Goal: Task Accomplishment & Management: Use online tool/utility

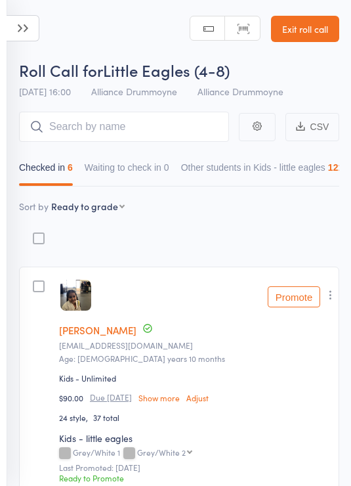
select select "9"
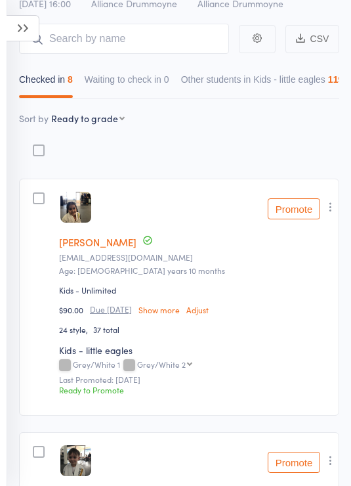
scroll to position [263, 0]
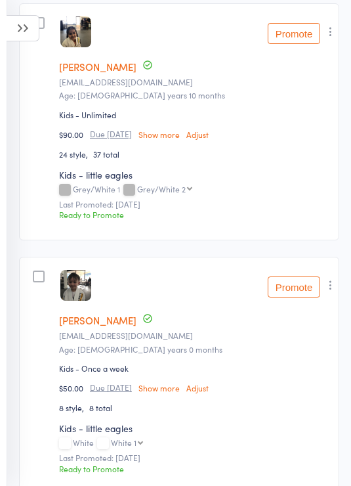
click at [302, 281] on button "Promote" at bounding box center [294, 286] width 53 height 21
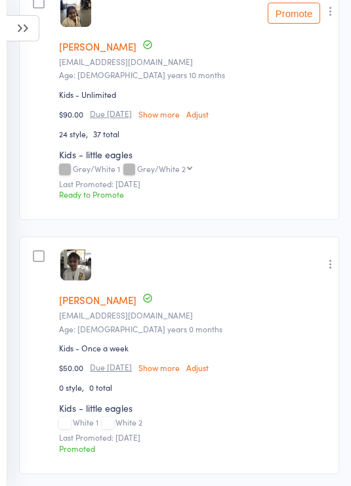
click at [26, 26] on icon at bounding box center [23, 28] width 33 height 26
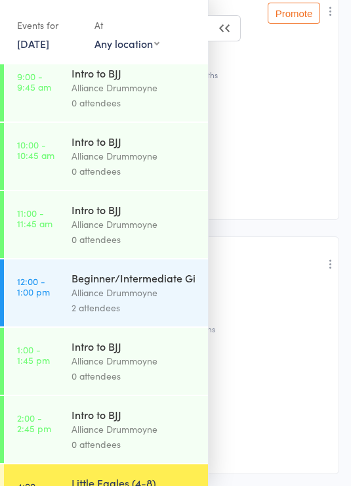
scroll to position [335, 0]
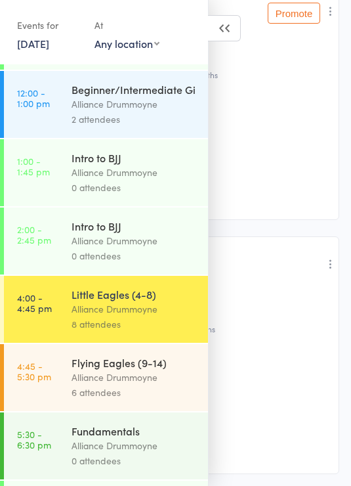
click at [134, 385] on div "Alliance Drummoyne" at bounding box center [134, 377] width 125 height 15
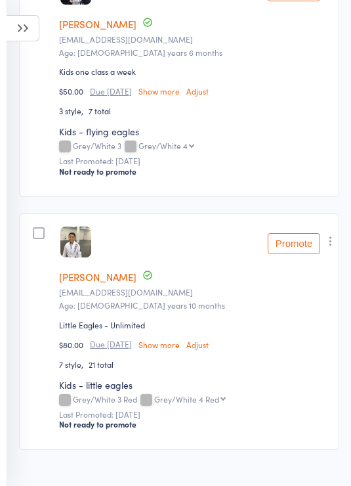
scroll to position [18, 0]
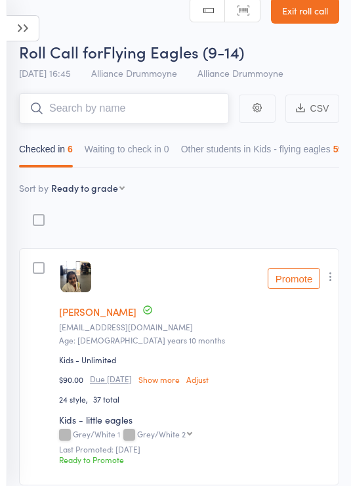
click at [225, 167] on button "Other students in Kids - flying eagles 59" at bounding box center [262, 152] width 163 height 30
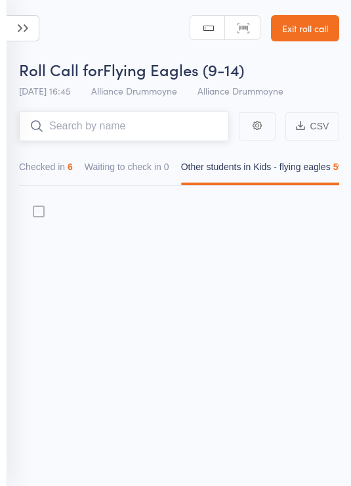
scroll to position [9, 0]
click at [63, 167] on button "Checked in 6" at bounding box center [46, 170] width 54 height 30
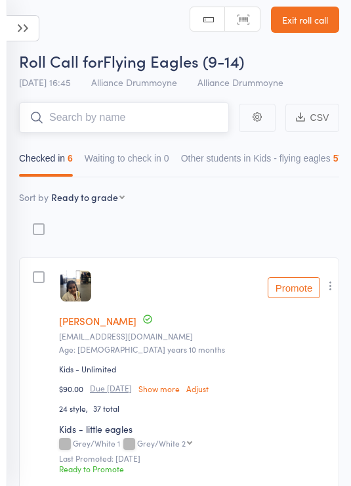
click at [134, 114] on input "search" at bounding box center [124, 117] width 210 height 30
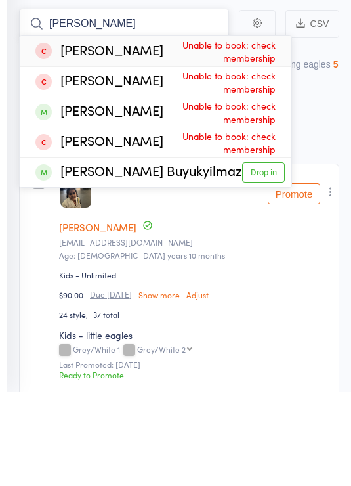
type input "Oliver"
click at [264, 256] on link "Drop in" at bounding box center [263, 266] width 43 height 20
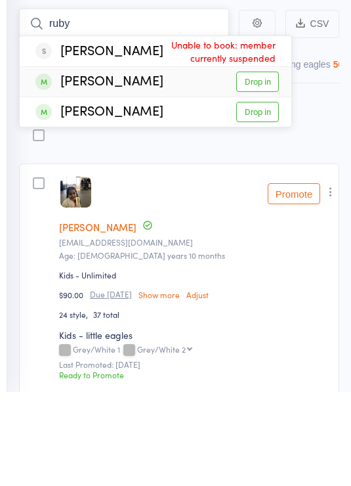
type input "ruby"
click at [274, 165] on link "Drop in" at bounding box center [257, 175] width 43 height 20
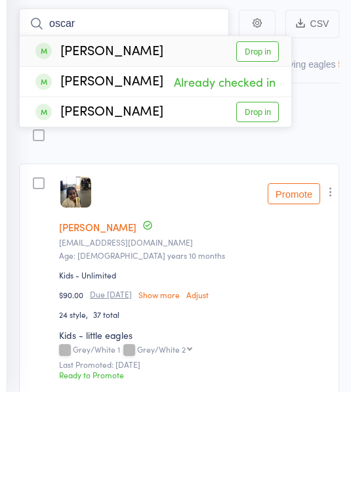
type input "oscar"
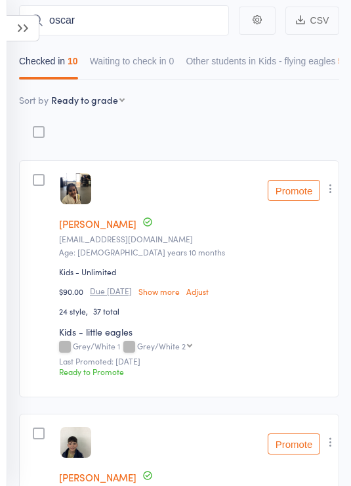
scroll to position [0, 0]
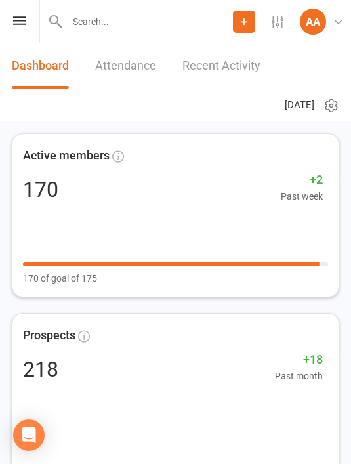
click at [202, 26] on input "text" at bounding box center [148, 21] width 170 height 18
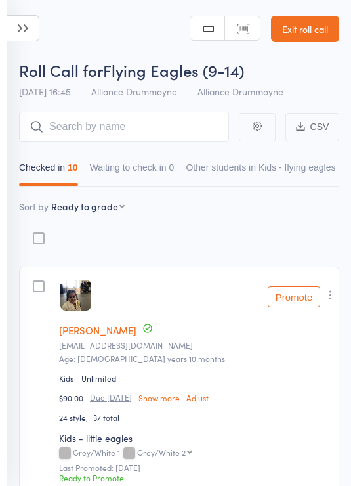
click at [28, 18] on icon at bounding box center [23, 28] width 33 height 26
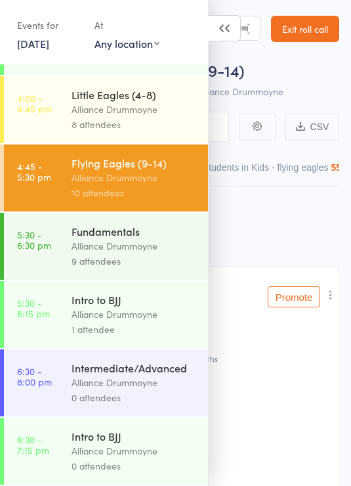
scroll to position [553, 0]
click at [121, 314] on div "Alliance Drummoyne" at bounding box center [134, 314] width 125 height 15
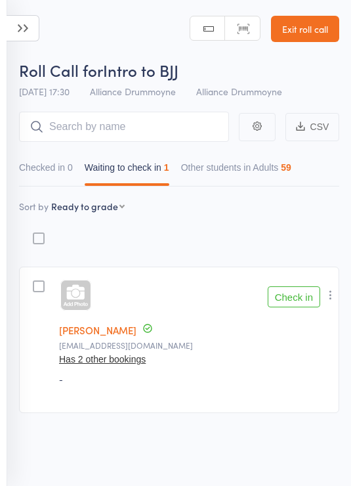
click at [302, 299] on button "Check in" at bounding box center [294, 296] width 53 height 21
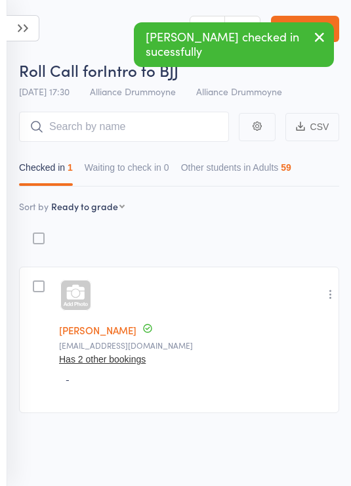
click at [25, 29] on icon at bounding box center [23, 28] width 33 height 26
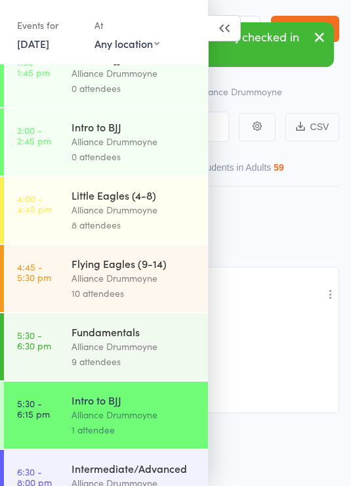
scroll to position [434, 0]
click at [146, 354] on div "Alliance Drummoyne" at bounding box center [134, 346] width 125 height 15
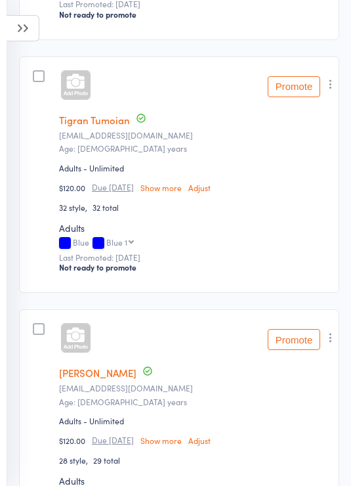
scroll to position [769, 0]
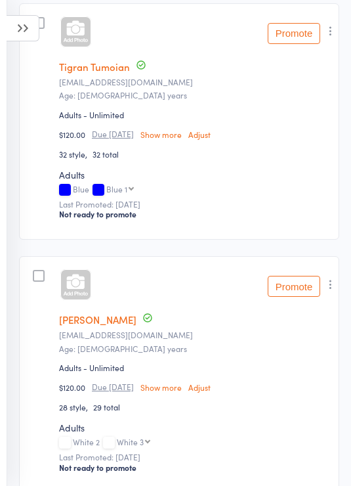
click at [77, 38] on div at bounding box center [75, 31] width 31 height 31
click at [77, 293] on div at bounding box center [75, 284] width 31 height 31
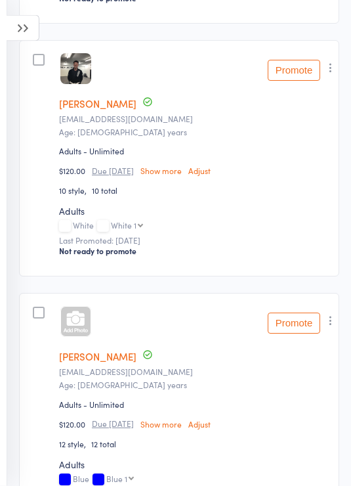
scroll to position [1238, 0]
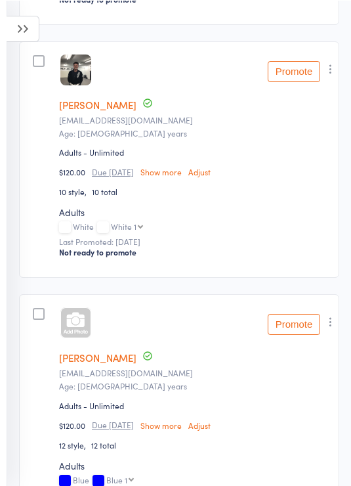
click at [79, 324] on div at bounding box center [75, 322] width 31 height 31
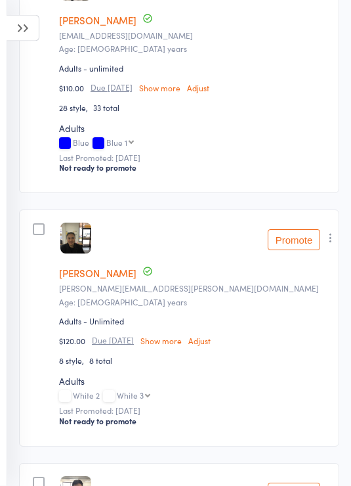
scroll to position [0, 0]
